Goal: Complete application form

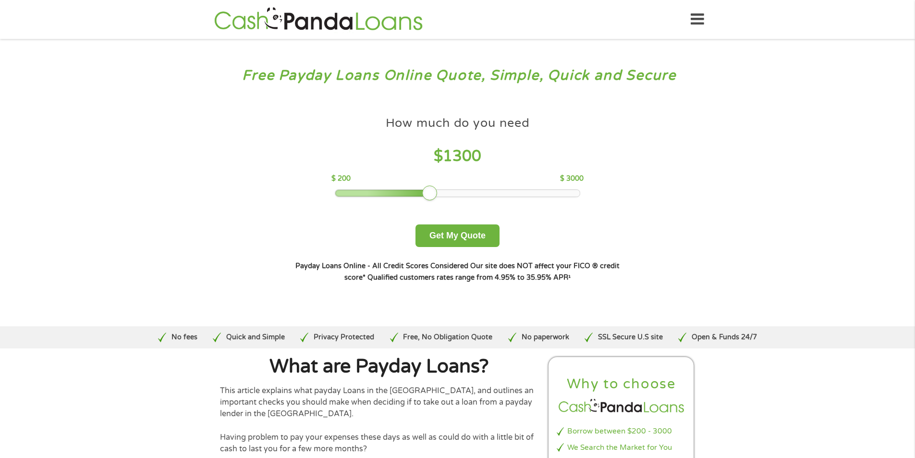
click at [430, 196] on div at bounding box center [457, 193] width 245 height 7
click at [488, 198] on div "How much do you need $ 1300 $ 200 $ 3000 Get My Quote" at bounding box center [457, 179] width 336 height 136
click at [488, 196] on div at bounding box center [457, 193] width 245 height 7
click at [506, 196] on div at bounding box center [457, 193] width 245 height 7
drag, startPoint x: 501, startPoint y: 192, endPoint x: 495, endPoint y: 192, distance: 6.3
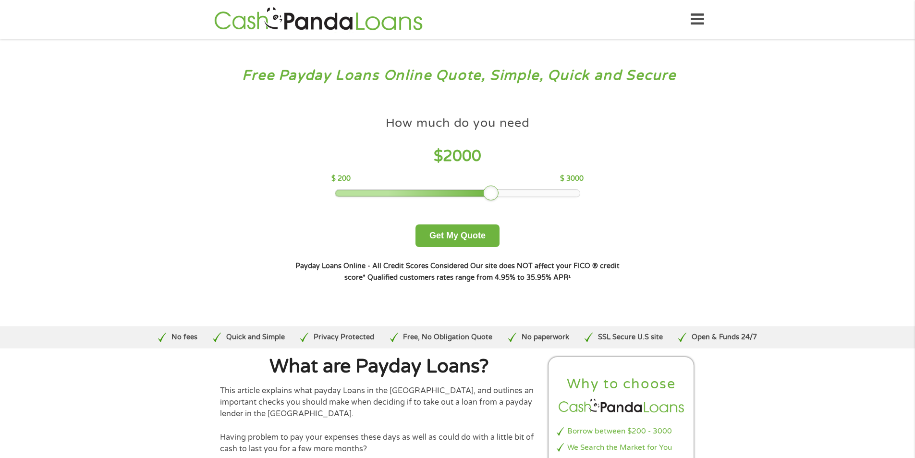
click at [495, 192] on div at bounding box center [490, 192] width 15 height 15
click at [459, 237] on button "Get My Quote" at bounding box center [458, 235] width 84 height 23
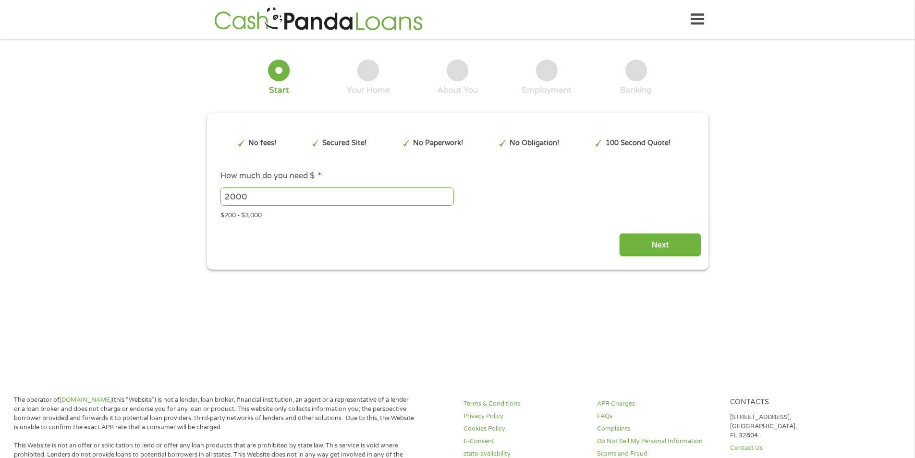
type input "EAIaIQobChMIgJC807bMjwMVz1N_AB2DGhpDEAAYAiAAEgJEefD_BwE"
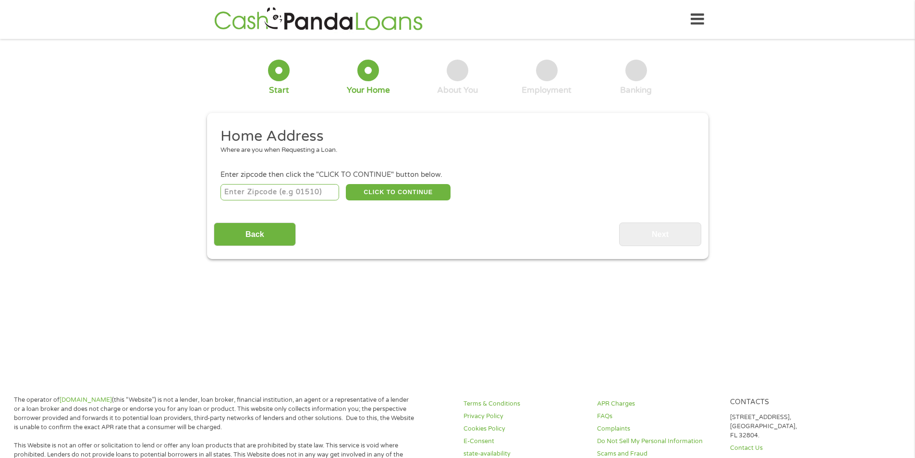
click at [281, 189] on input "number" at bounding box center [280, 192] width 119 height 16
type input "75056"
select select "Texas"
click at [438, 221] on div "Back Next" at bounding box center [458, 231] width 488 height 30
click at [421, 194] on button "CLICK TO CONTINUE" at bounding box center [398, 192] width 105 height 16
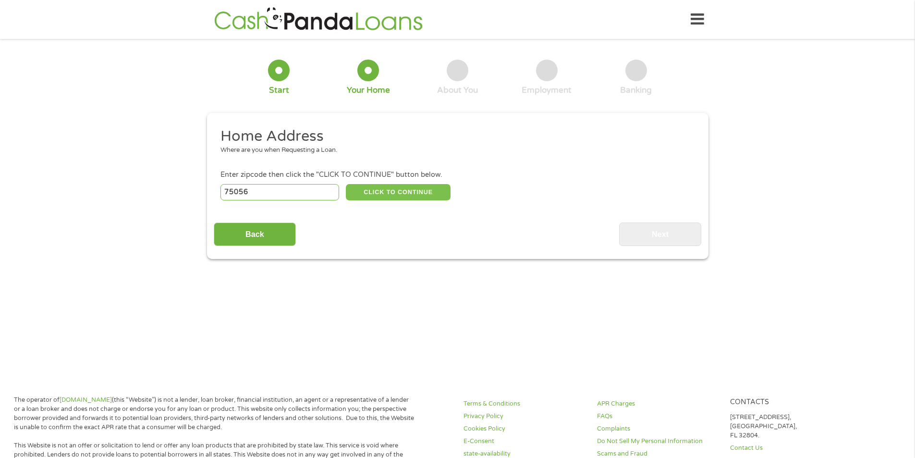
type input "75056"
type input "The Colony"
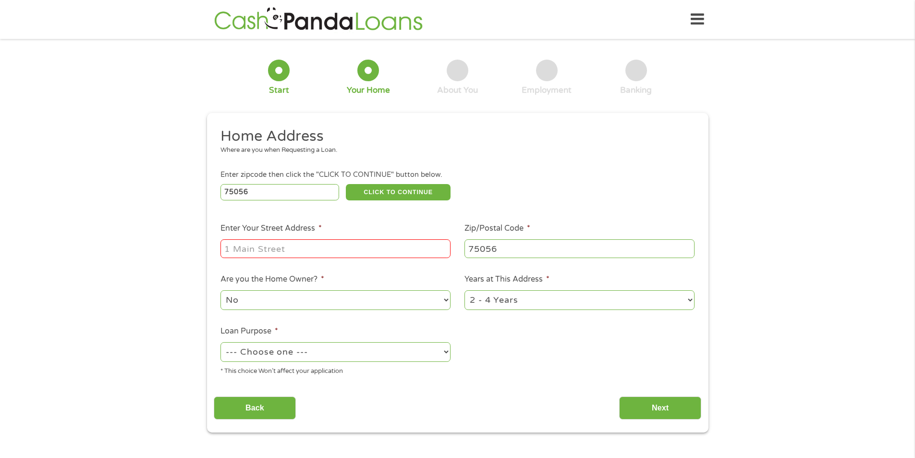
click at [317, 244] on input "Enter Your Street Address *" at bounding box center [336, 248] width 230 height 18
type input "5730 West Arbor Hills Way"
click at [326, 302] on select "No Yes" at bounding box center [336, 300] width 230 height 20
click at [221, 290] on select "No Yes" at bounding box center [336, 300] width 230 height 20
click at [519, 302] on select "1 Year or less 1 - 2 Years 2 - 4 Years Over 4 Years" at bounding box center [580, 300] width 230 height 20
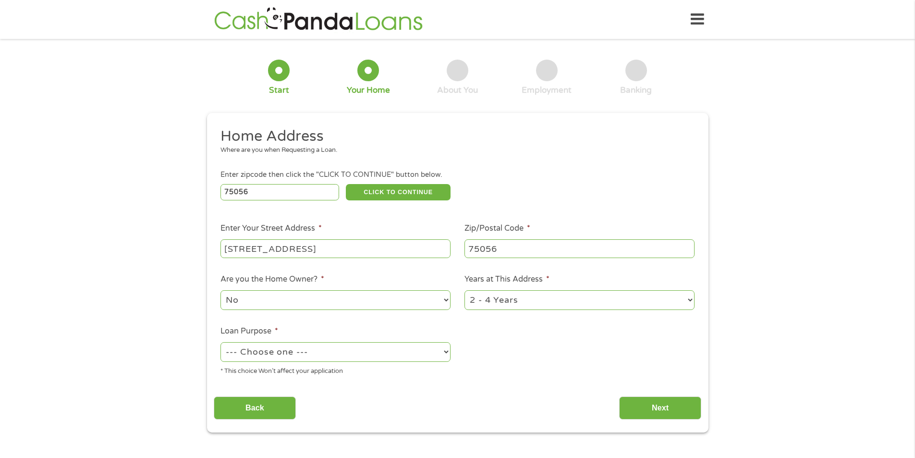
select select "24months"
click at [465, 290] on select "1 Year or less 1 - 2 Years 2 - 4 Years Over 4 Years" at bounding box center [580, 300] width 230 height 20
click at [373, 350] on select "--- Choose one --- Pay Bills Debt Consolidation Home Improvement Major Purchase…" at bounding box center [336, 352] width 230 height 20
select select "debtconsolidation"
click at [221, 342] on select "--- Choose one --- Pay Bills Debt Consolidation Home Improvement Major Purchase…" at bounding box center [336, 352] width 230 height 20
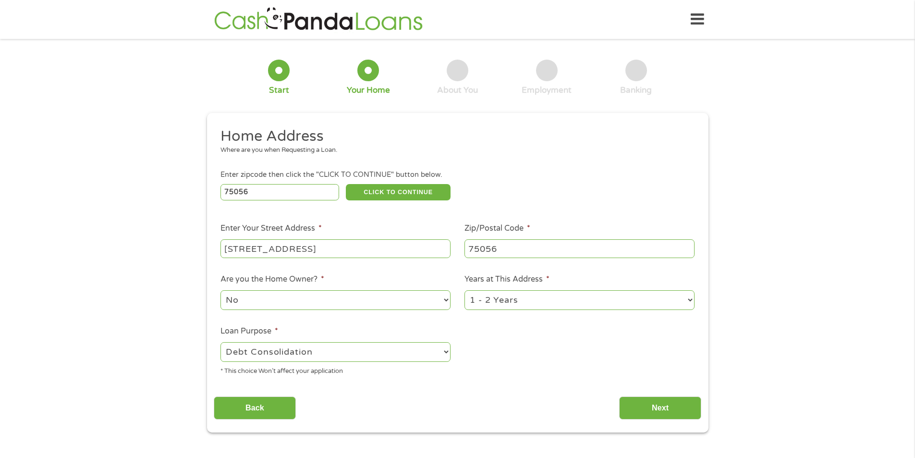
click at [558, 381] on ul "Home Address Where are you when Requesting a Loan. Enter zipcode then click the…" at bounding box center [458, 255] width 488 height 257
click at [650, 399] on input "Next" at bounding box center [660, 408] width 82 height 24
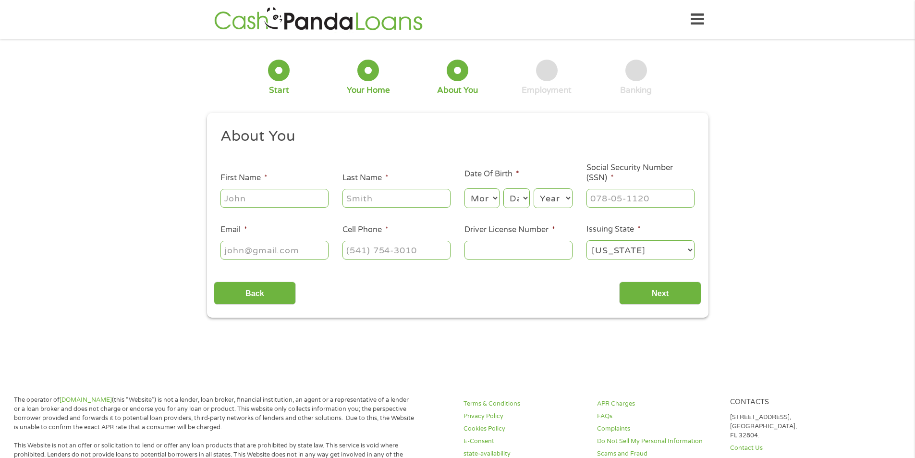
scroll to position [4, 4]
click at [233, 201] on input "First Name *" at bounding box center [275, 198] width 108 height 18
type input "Dominic"
type input "Girard"
type input "dgirard08@yahoo.com"
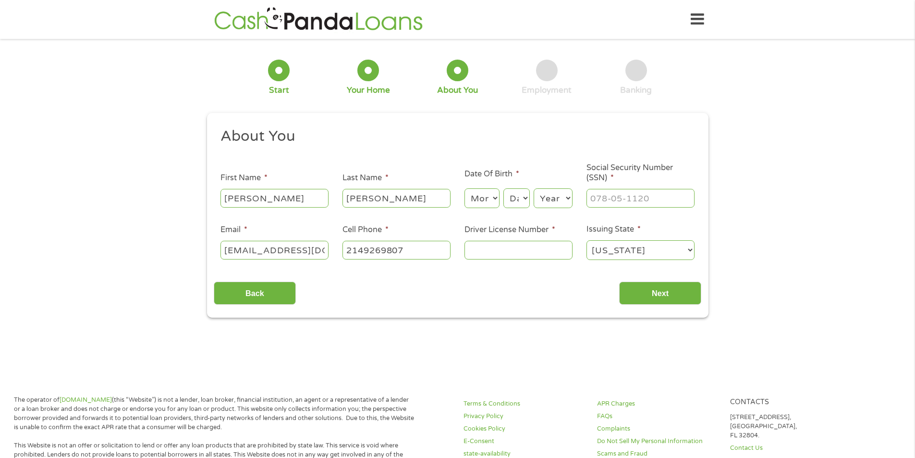
type input "(214) 926-9807"
click at [496, 202] on select "Month 1 2 3 4 5 6 7 8 9 10 11 12" at bounding box center [482, 198] width 35 height 20
select select "5"
click at [465, 188] on select "Month 1 2 3 4 5 6 7 8 9 10 11 12" at bounding box center [482, 198] width 35 height 20
click at [517, 204] on select "Day 1 2 3 4 5 6 7 8 9 10 11 12 13 14 15 16 17 18 19 20 21 22 23 24 25 26 27 28 …" at bounding box center [517, 198] width 26 height 20
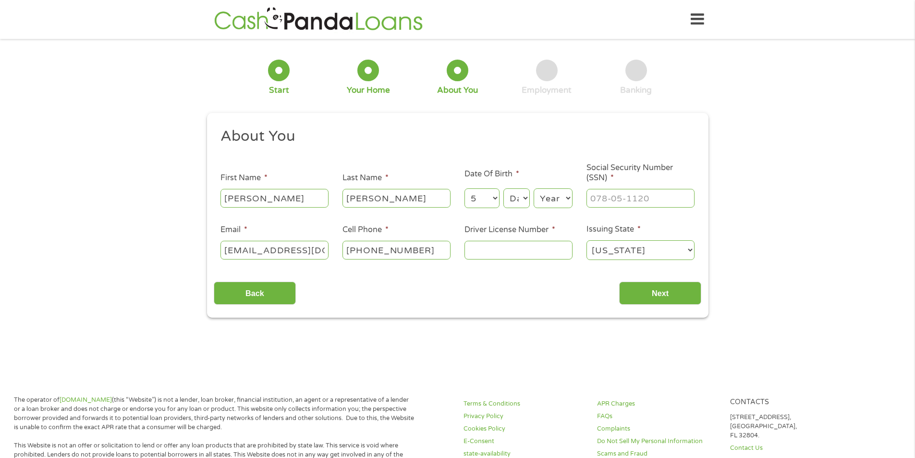
select select "20"
click at [504, 188] on select "Day 1 2 3 4 5 6 7 8 9 10 11 12 13 14 15 16 17 18 19 20 21 22 23 24 25 26 27 28 …" at bounding box center [517, 198] width 26 height 20
click at [559, 204] on select "Year 2007 2006 2005 2004 2003 2002 2001 2000 1999 1998 1997 1996 1995 1994 1993…" at bounding box center [553, 198] width 39 height 20
select select "1993"
click at [534, 188] on select "Year 2007 2006 2005 2004 2003 2002 2001 2000 1999 1998 1997 1996 1995 1994 1993…" at bounding box center [553, 198] width 39 height 20
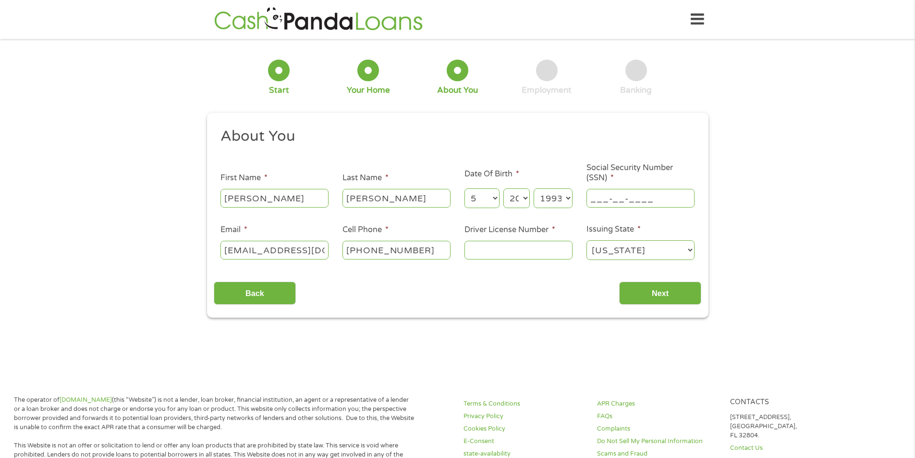
click at [628, 198] on input "___-__-____" at bounding box center [641, 198] width 108 height 18
type input "639-36-9619"
click at [499, 259] on input "Driver License Number *" at bounding box center [519, 250] width 108 height 18
type input "27407629"
click at [474, 281] on div "Back Next" at bounding box center [458, 289] width 488 height 30
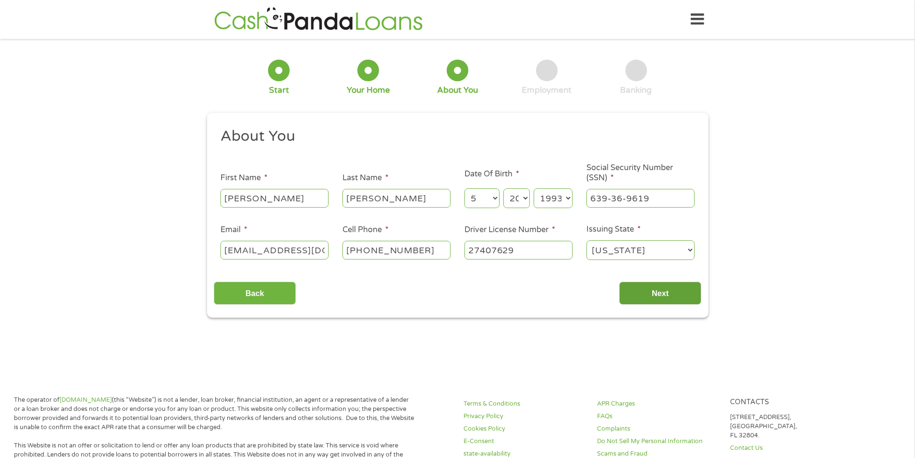
click at [643, 289] on input "Next" at bounding box center [660, 294] width 82 height 24
click at [674, 293] on input "Next" at bounding box center [660, 294] width 82 height 24
click at [484, 295] on div "Back Next" at bounding box center [458, 289] width 488 height 30
click at [550, 249] on input "27407629" at bounding box center [519, 250] width 108 height 18
click at [664, 290] on input "Next" at bounding box center [660, 294] width 82 height 24
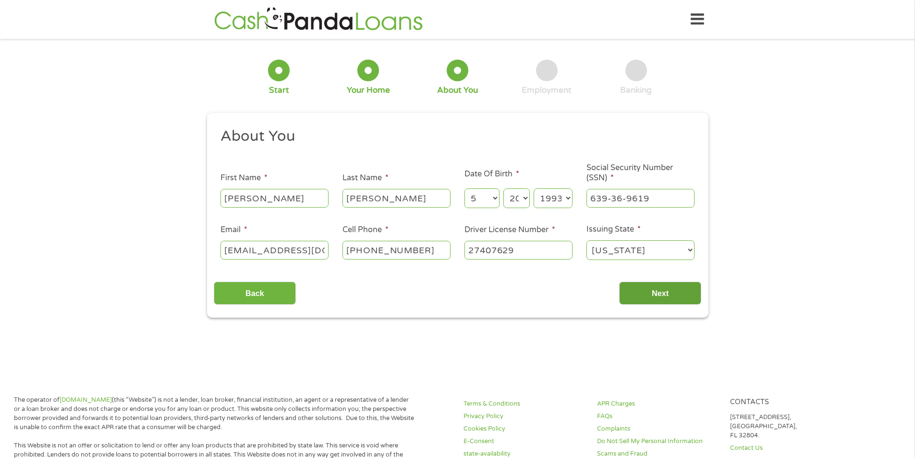
click at [664, 290] on input "Next" at bounding box center [660, 294] width 82 height 24
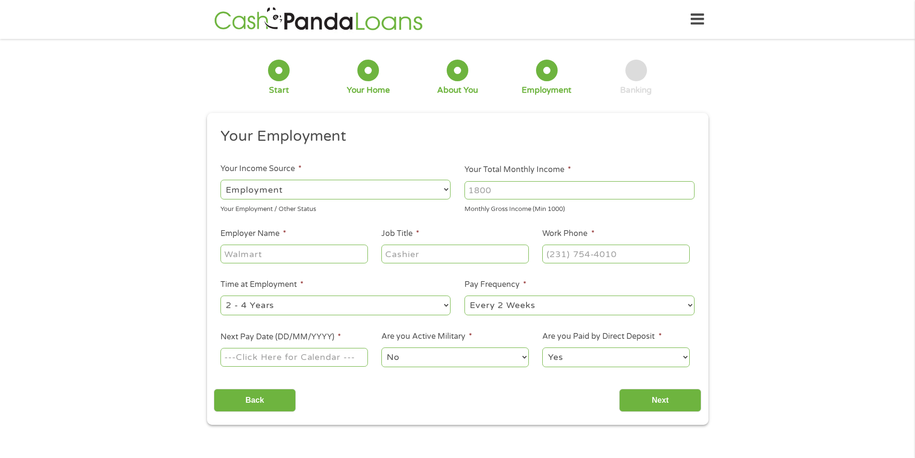
click at [503, 191] on input "Your Total Monthly Income *" at bounding box center [580, 190] width 230 height 18
type input "5500"
type input "National Banner Company"
type input "Vice President"
type input "(972) 241-2131"
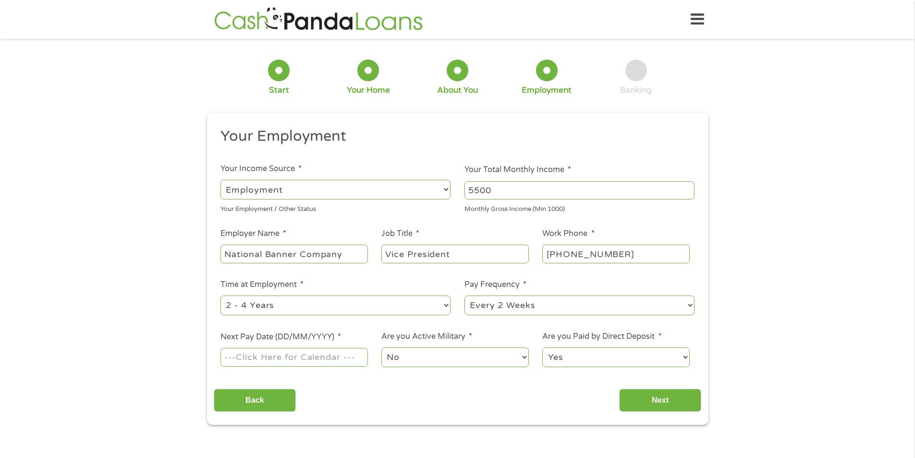
select select "weekly"
type input "12/09/2025"
click at [444, 359] on select "No Yes" at bounding box center [455, 357] width 147 height 20
click at [382, 347] on select "No Yes" at bounding box center [455, 357] width 147 height 20
click at [571, 351] on select "Yes No" at bounding box center [616, 357] width 147 height 20
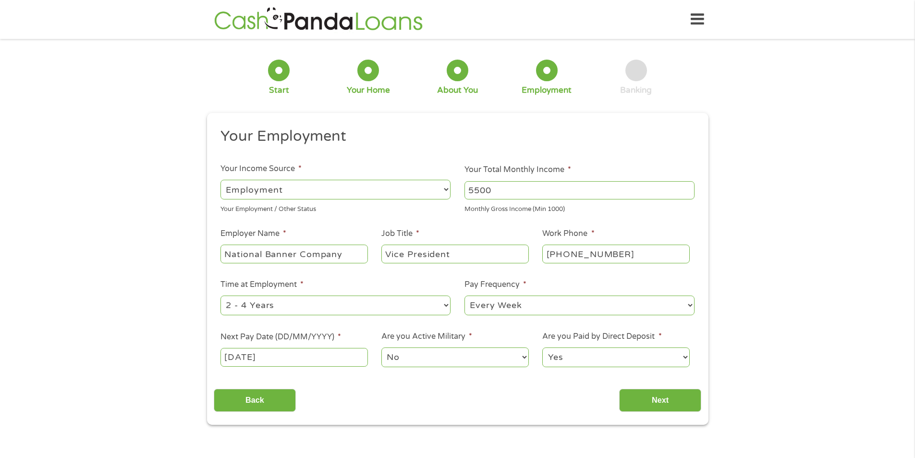
click at [543, 347] on select "Yes No" at bounding box center [616, 357] width 147 height 20
click at [641, 391] on input "Next" at bounding box center [660, 401] width 82 height 24
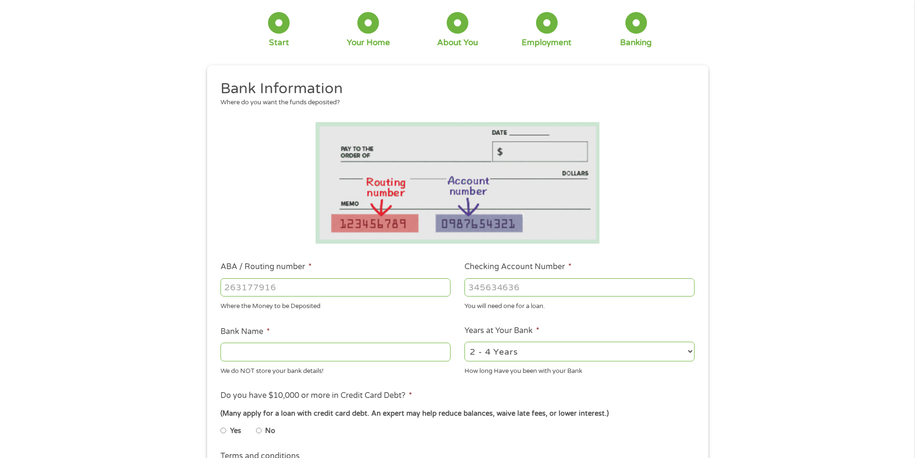
scroll to position [48, 0]
click at [272, 302] on div "Where the Money to be Deposited" at bounding box center [336, 304] width 230 height 13
click at [272, 296] on div at bounding box center [336, 287] width 230 height 22
click at [271, 293] on input "ABA / Routing number *" at bounding box center [336, 287] width 230 height 18
type input "111000025"
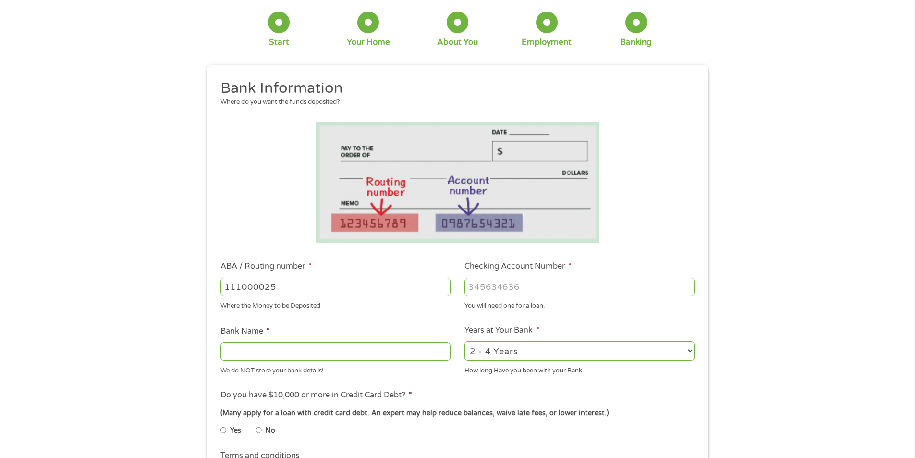
type input "BANK OF AMERICA NA"
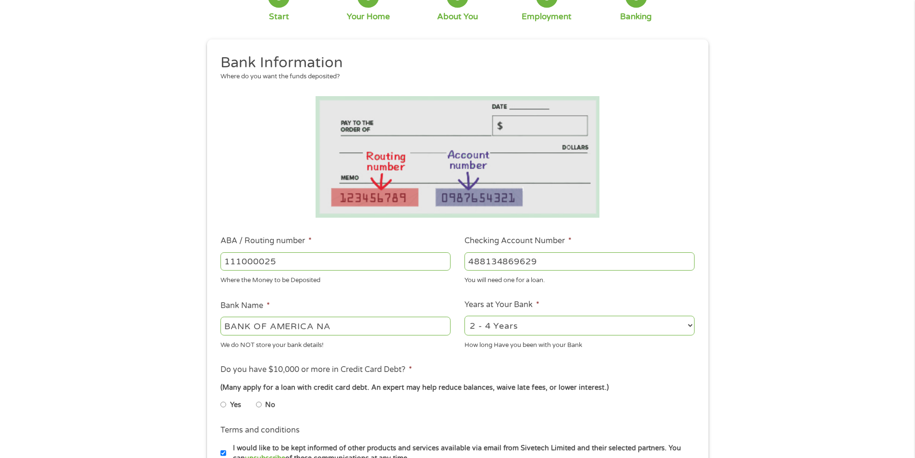
scroll to position [96, 0]
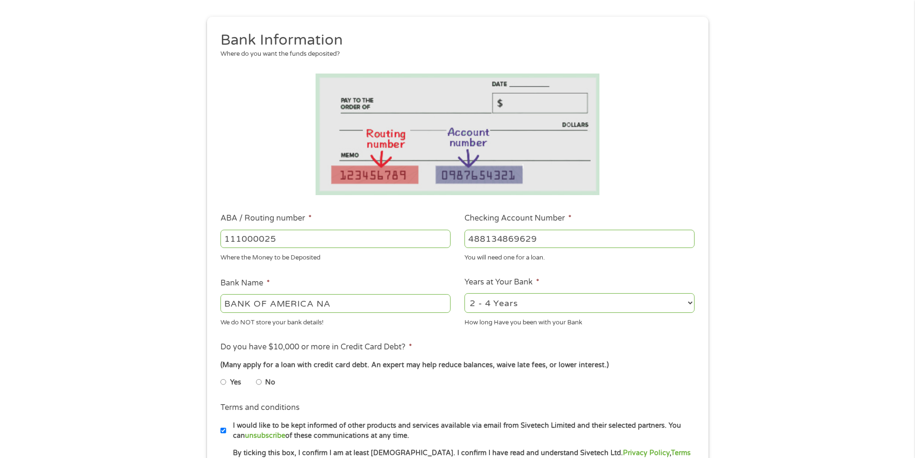
type input "488134869629"
click at [229, 383] on li "Yes" at bounding box center [239, 382] width 36 height 19
click at [221, 382] on input "Yes" at bounding box center [224, 381] width 6 height 15
radio input "true"
click at [256, 385] on input "No" at bounding box center [259, 381] width 6 height 15
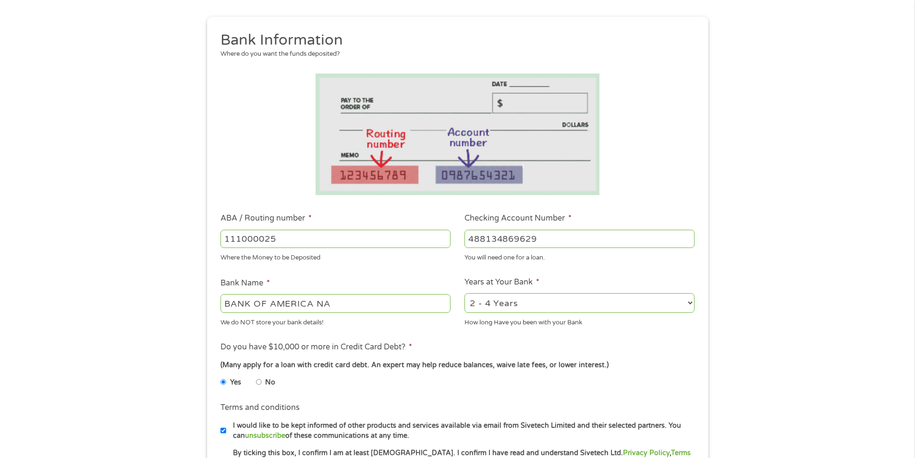
radio input "true"
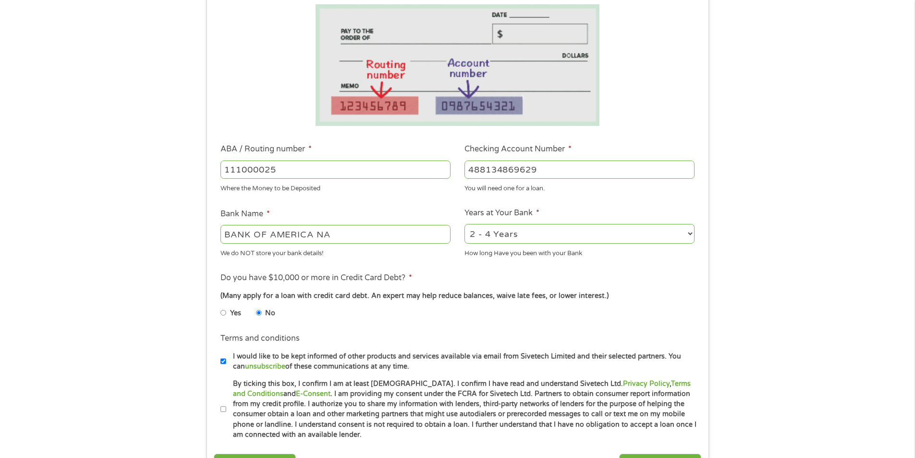
scroll to position [192, 0]
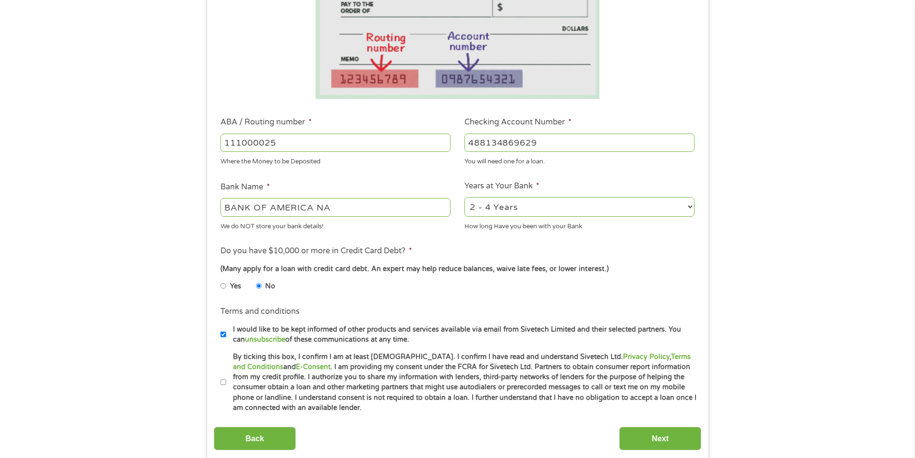
click at [221, 380] on input "By ticking this box, I confirm I am at least 18 years old. I confirm I have rea…" at bounding box center [224, 382] width 6 height 15
checkbox input "true"
click at [645, 430] on input "Next" at bounding box center [660, 439] width 82 height 24
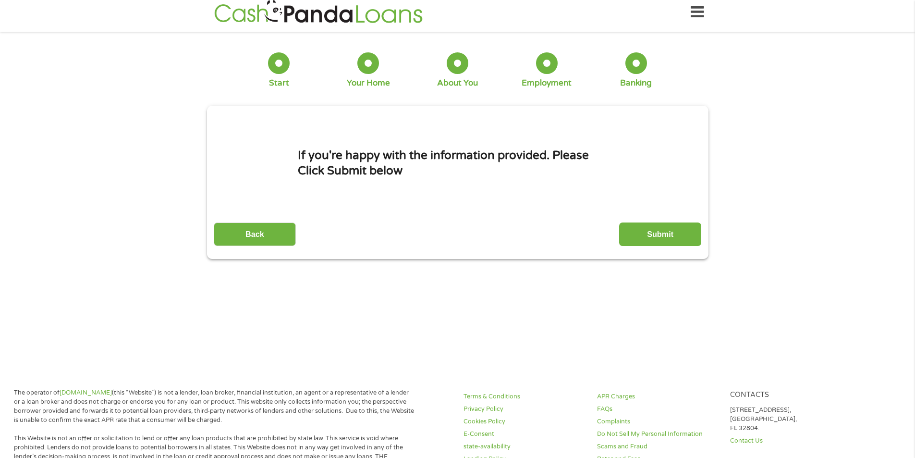
scroll to position [0, 0]
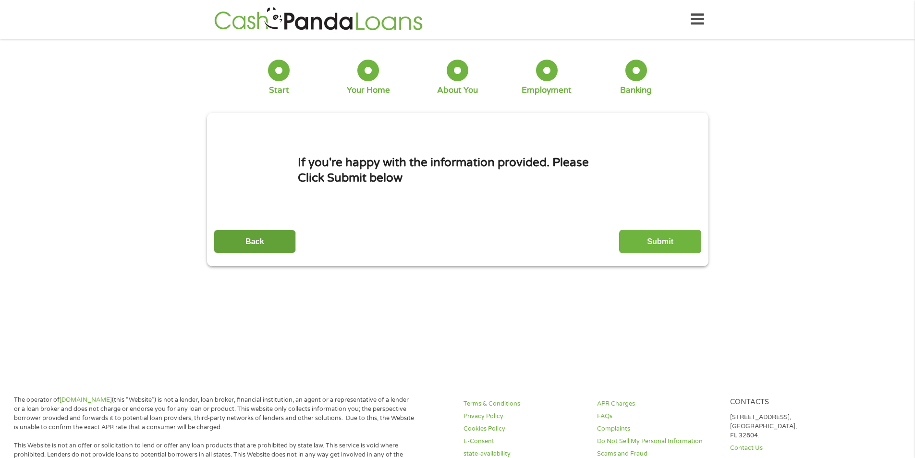
click at [259, 245] on input "Back" at bounding box center [255, 242] width 82 height 24
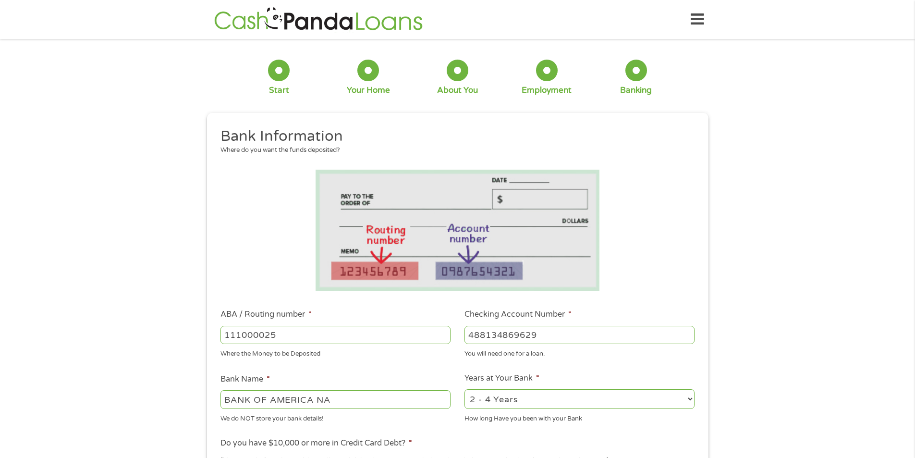
click at [568, 401] on select "2 - 4 Years 6 - 12 Months 1 - 2 Years Over 4 Years" at bounding box center [580, 399] width 230 height 20
select select "12months"
click at [465, 389] on select "2 - 4 Years 6 - 12 Months 1 - 2 Years Over 4 Years" at bounding box center [580, 399] width 230 height 20
click at [743, 391] on div "1 Start 2 Your Home 3 About You 4 Employment 5 Banking 6 This field is hidden w…" at bounding box center [457, 350] width 915 height 609
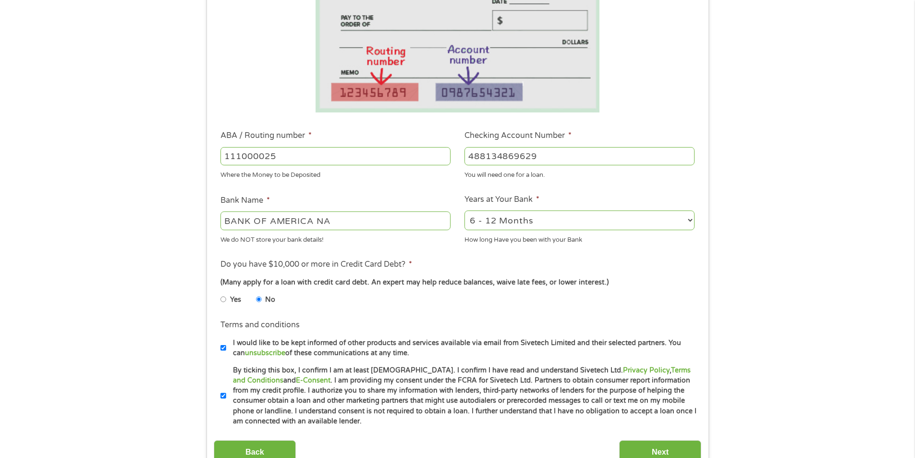
scroll to position [240, 0]
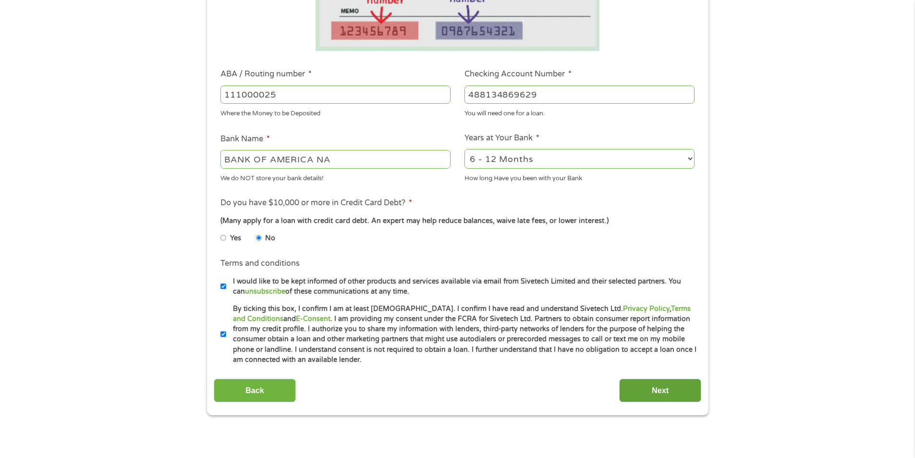
drag, startPoint x: 659, startPoint y: 389, endPoint x: 655, endPoint y: 386, distance: 5.9
click at [655, 386] on input "Next" at bounding box center [660, 391] width 82 height 24
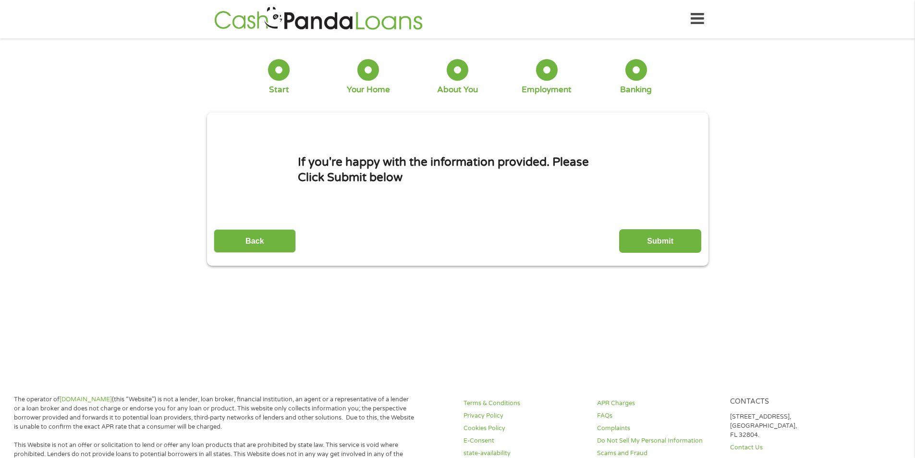
scroll to position [0, 0]
click at [682, 236] on input "Submit" at bounding box center [660, 242] width 82 height 24
